Goal: Information Seeking & Learning: Learn about a topic

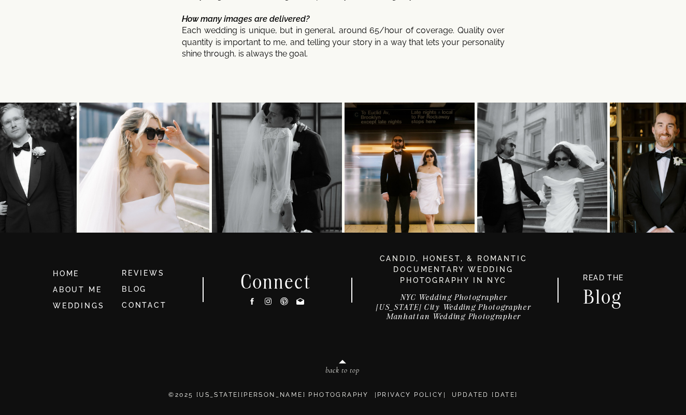
scroll to position [5564, 0]
click at [91, 292] on link "ABOUT ME" at bounding box center [77, 289] width 49 height 8
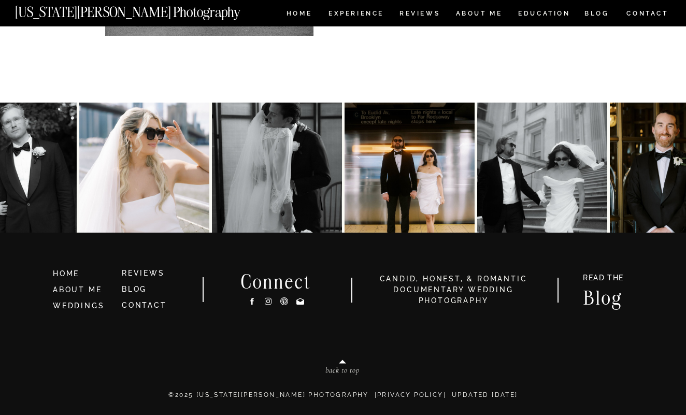
scroll to position [2261, 0]
click at [91, 306] on link "WEDDINGS" at bounding box center [78, 305] width 51 height 8
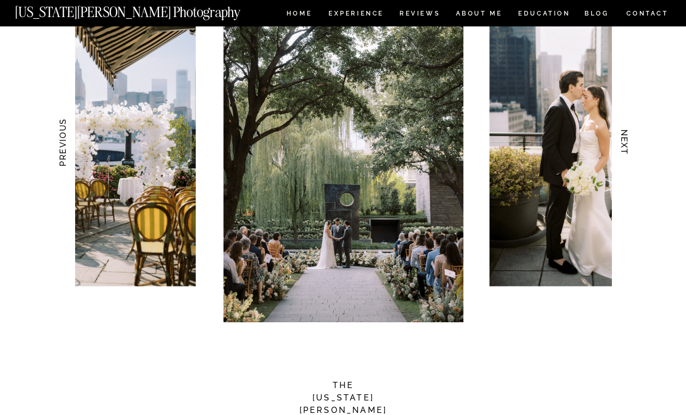
scroll to position [948, 0]
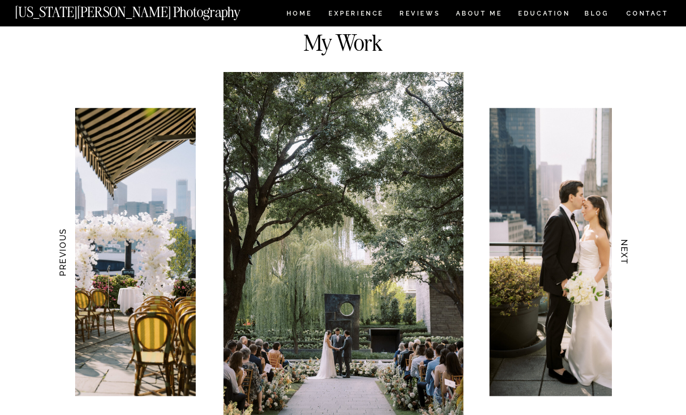
click at [625, 258] on h3 "NEXT" at bounding box center [624, 252] width 11 height 65
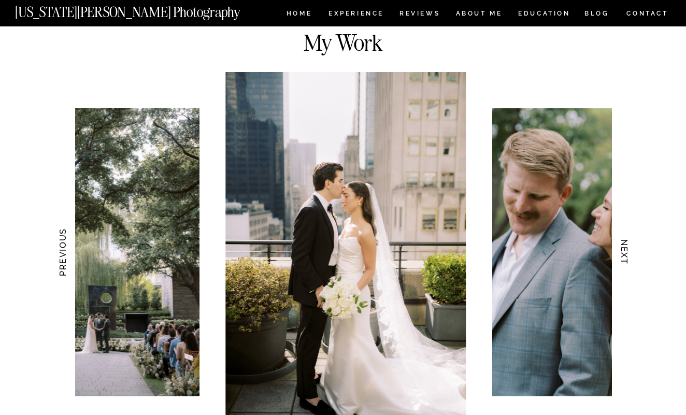
click at [625, 258] on h3 "NEXT" at bounding box center [624, 252] width 11 height 65
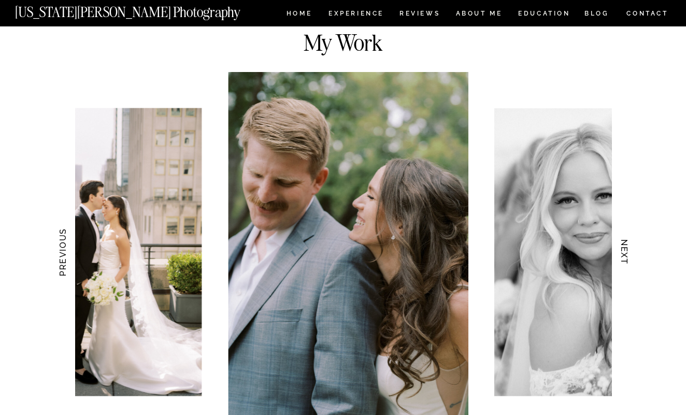
click at [625, 258] on h3 "NEXT" at bounding box center [624, 252] width 11 height 65
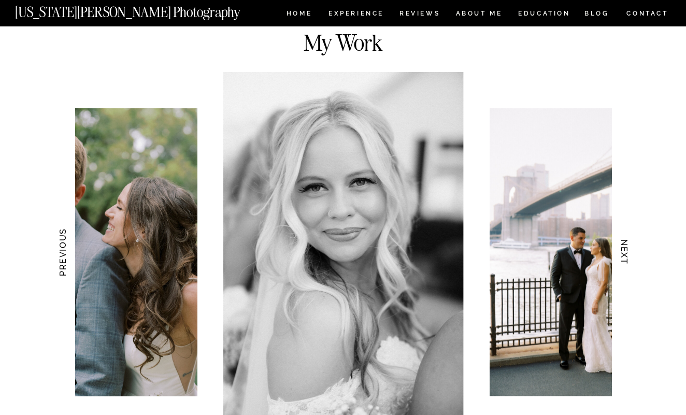
click at [625, 258] on h3 "NEXT" at bounding box center [624, 252] width 11 height 65
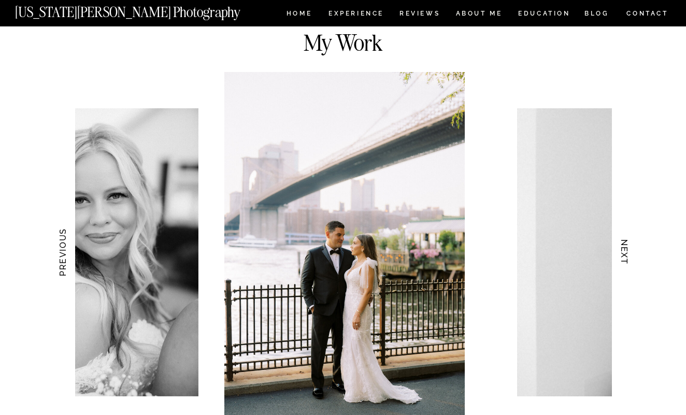
click at [625, 258] on h3 "NEXT" at bounding box center [624, 252] width 11 height 65
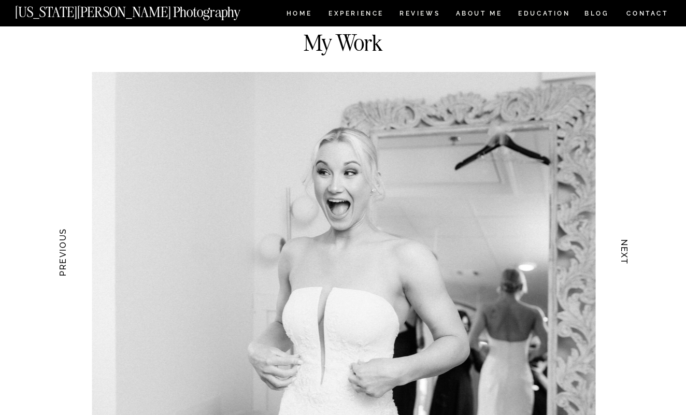
click at [625, 258] on h3 "NEXT" at bounding box center [624, 252] width 11 height 65
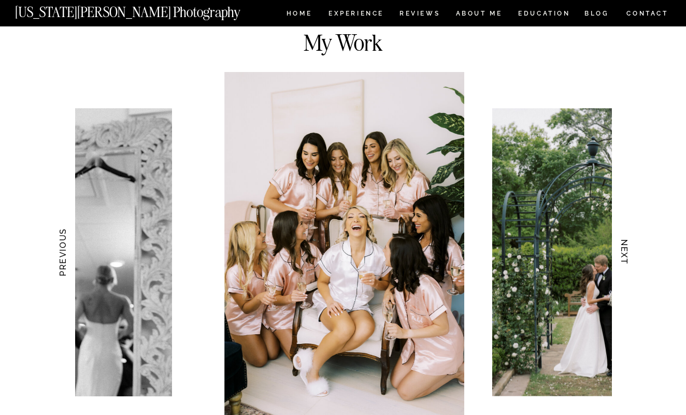
click at [625, 258] on h3 "NEXT" at bounding box center [624, 252] width 11 height 65
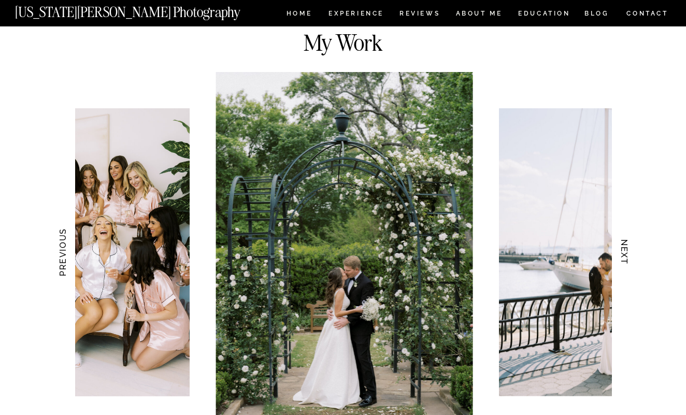
click at [625, 258] on h3 "NEXT" at bounding box center [624, 252] width 11 height 65
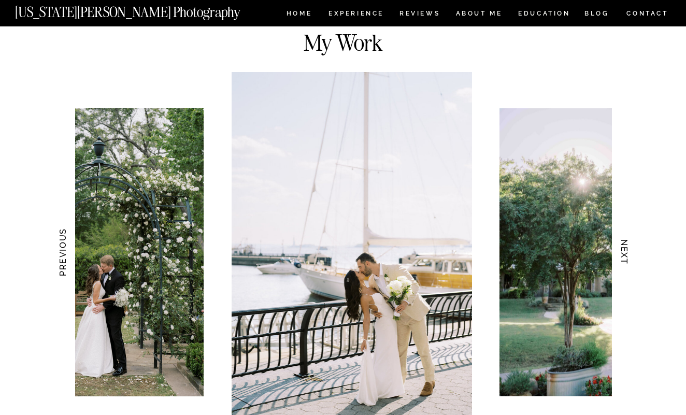
click at [625, 258] on h3 "NEXT" at bounding box center [624, 252] width 11 height 65
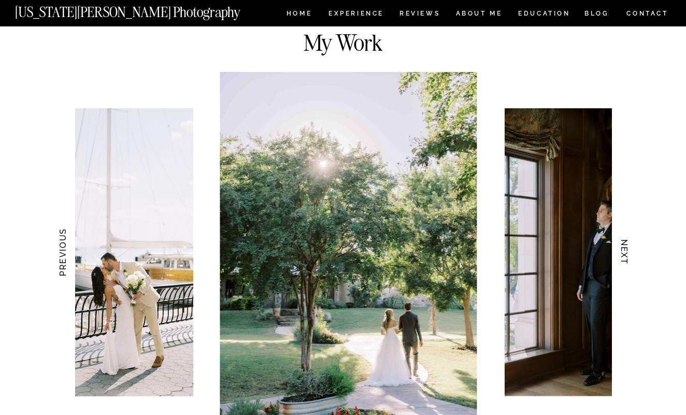
click at [625, 258] on h3 "NEXT" at bounding box center [624, 252] width 11 height 65
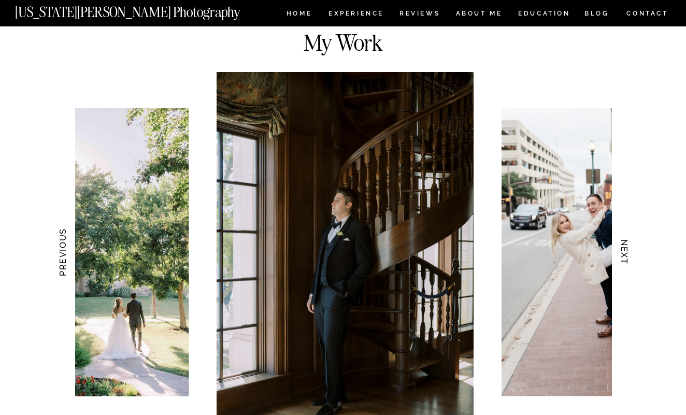
click at [625, 258] on h3 "NEXT" at bounding box center [624, 252] width 11 height 65
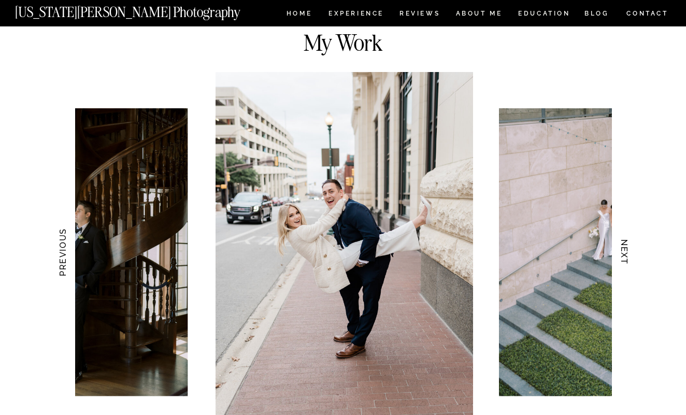
click at [625, 258] on h3 "NEXT" at bounding box center [624, 252] width 11 height 65
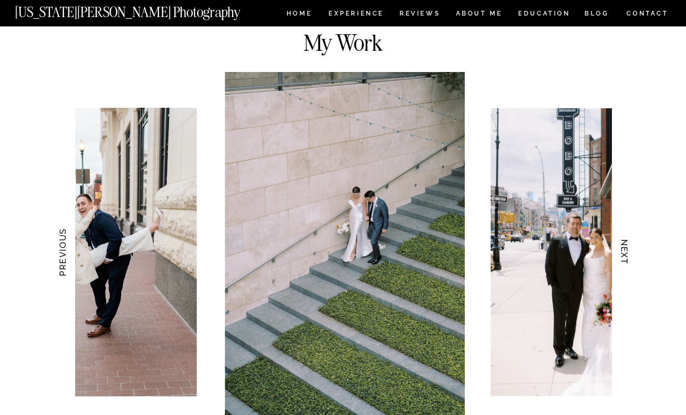
click at [625, 258] on h3 "NEXT" at bounding box center [624, 252] width 11 height 65
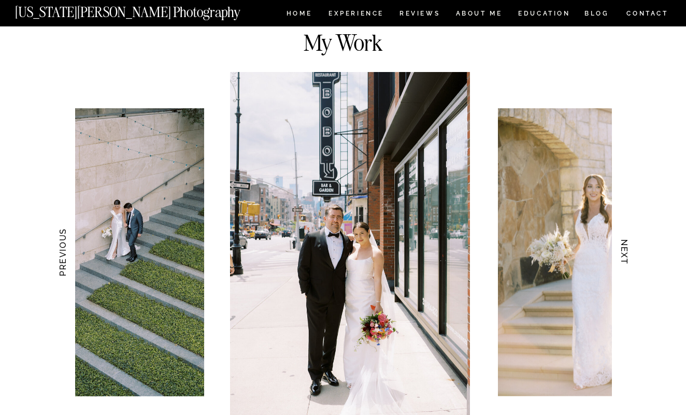
click at [625, 258] on h3 "NEXT" at bounding box center [624, 252] width 11 height 65
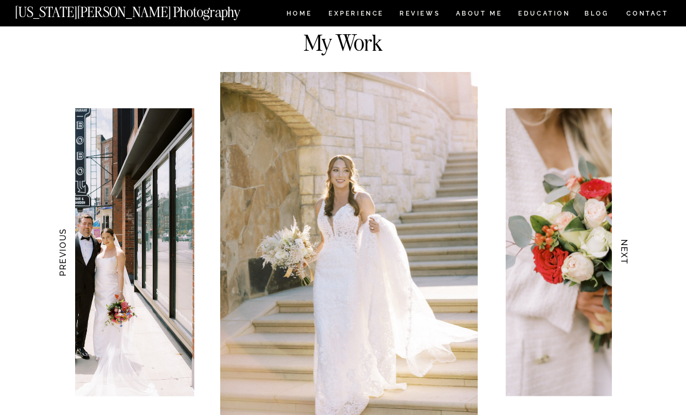
click at [625, 258] on h3 "NEXT" at bounding box center [624, 252] width 11 height 65
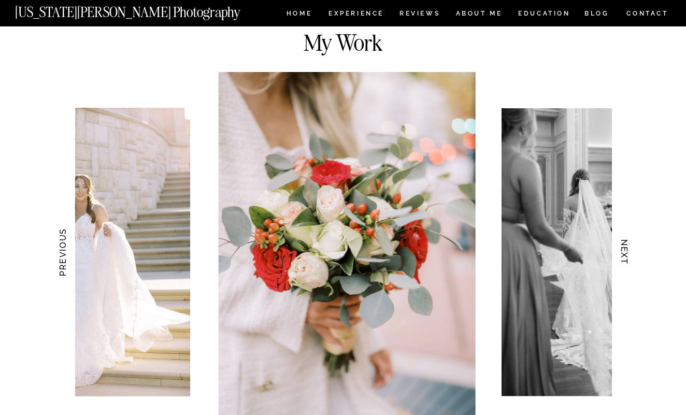
click at [625, 258] on h3 "NEXT" at bounding box center [624, 252] width 11 height 65
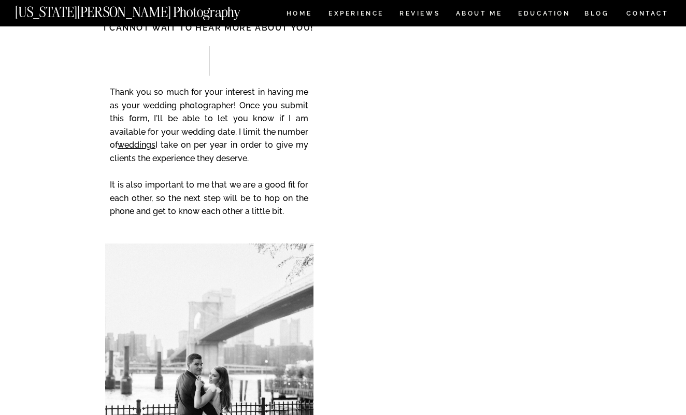
scroll to position [4175, 0]
